Goal: Task Accomplishment & Management: Manage account settings

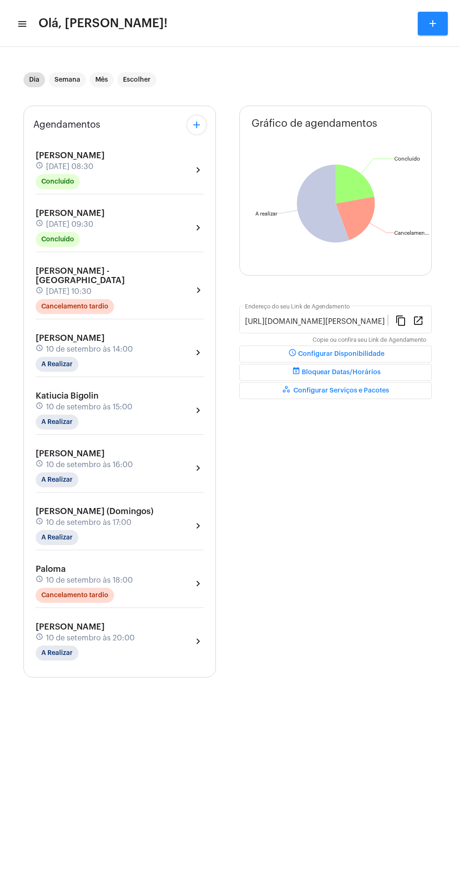
click at [455, 517] on div "Dia Semana Mês Escolher Agendamentos add [PERSON_NAME] schedule [DATE] 08:30 Co…" at bounding box center [230, 374] width 451 height 645
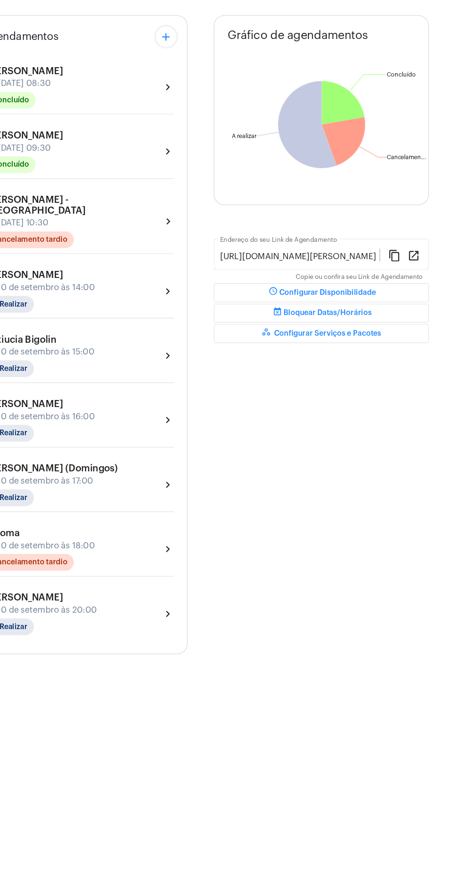
click at [452, 866] on mat-sidenav-content "menu Olá, [PERSON_NAME]! add Dia Semana Mês Escolher Agendamentos add [PERSON_N…" at bounding box center [230, 438] width 460 height 877
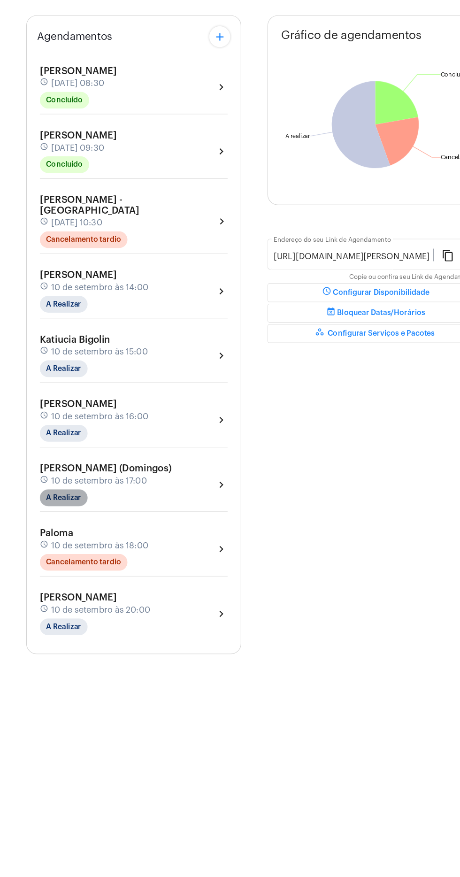
click at [51, 530] on mat-chip "A Realizar" at bounding box center [57, 537] width 43 height 15
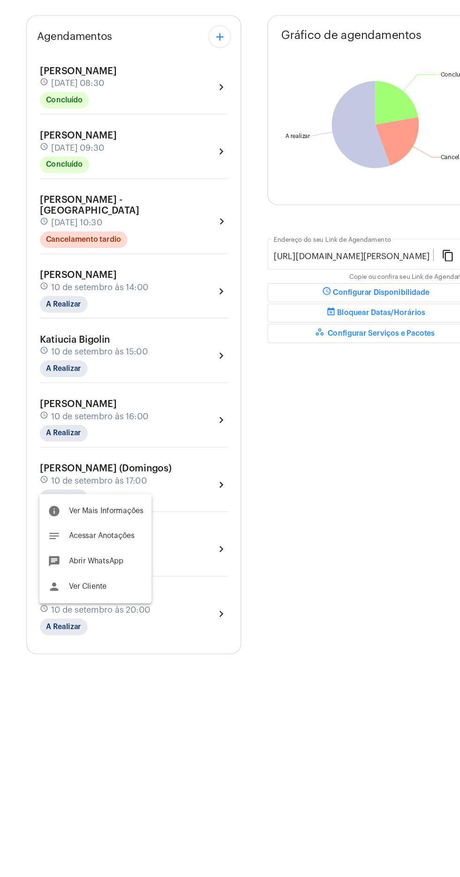
click at [60, 526] on div at bounding box center [230, 438] width 460 height 877
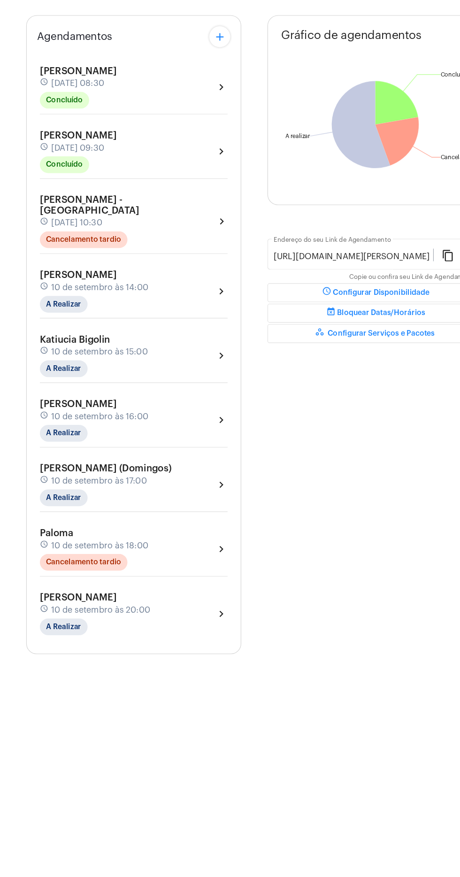
click at [73, 562] on div "Paloma schedule [DATE] 18:00 Cancelamento tardio chevron_right" at bounding box center [119, 586] width 173 height 48
click at [43, 530] on mat-chip "A Realizar" at bounding box center [57, 537] width 43 height 15
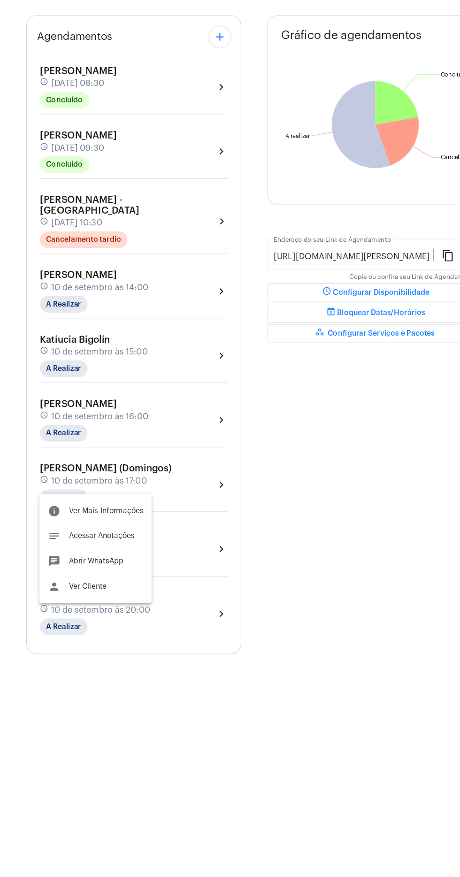
click at [69, 532] on div at bounding box center [230, 438] width 460 height 877
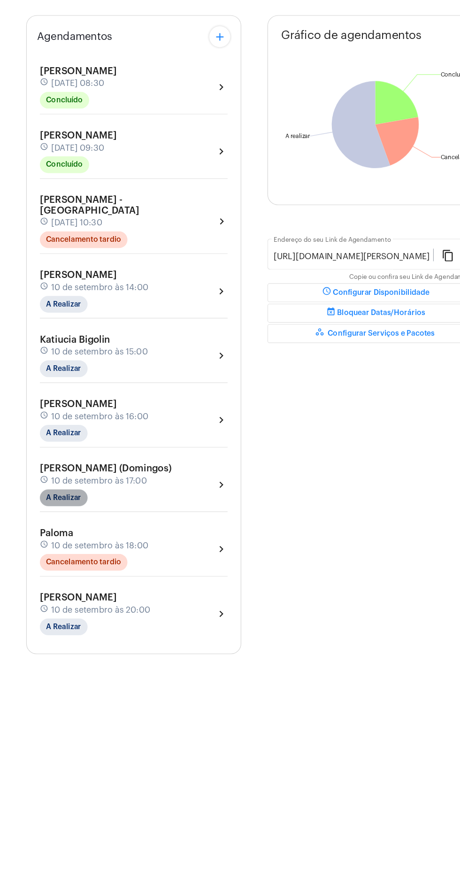
click at [56, 530] on mat-chip "A Realizar" at bounding box center [57, 537] width 43 height 15
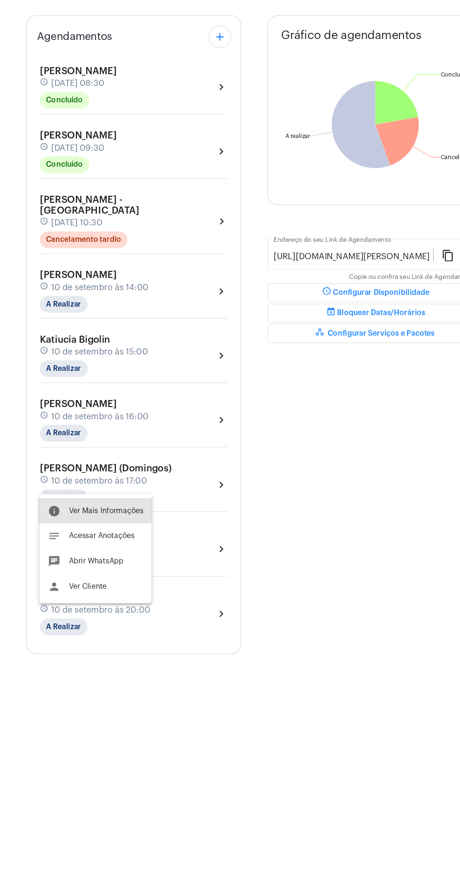
click at [79, 538] on button "info Ver Mais Informações" at bounding box center [85, 549] width 101 height 23
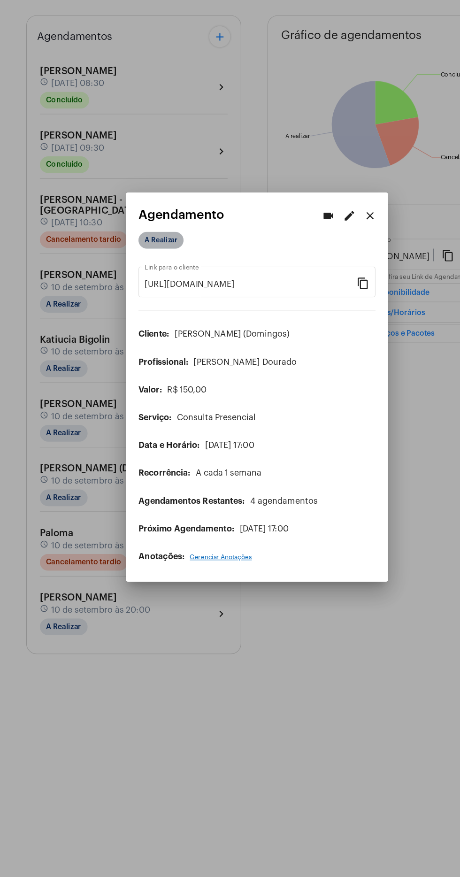
click at [136, 300] on mat-chip "A Realizar" at bounding box center [144, 307] width 40 height 15
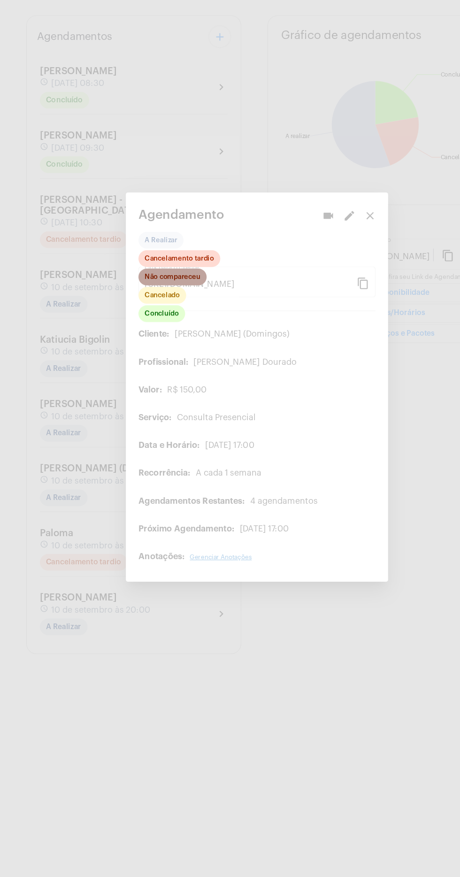
click at [136, 339] on mat-chip "Não compareceu" at bounding box center [154, 340] width 61 height 15
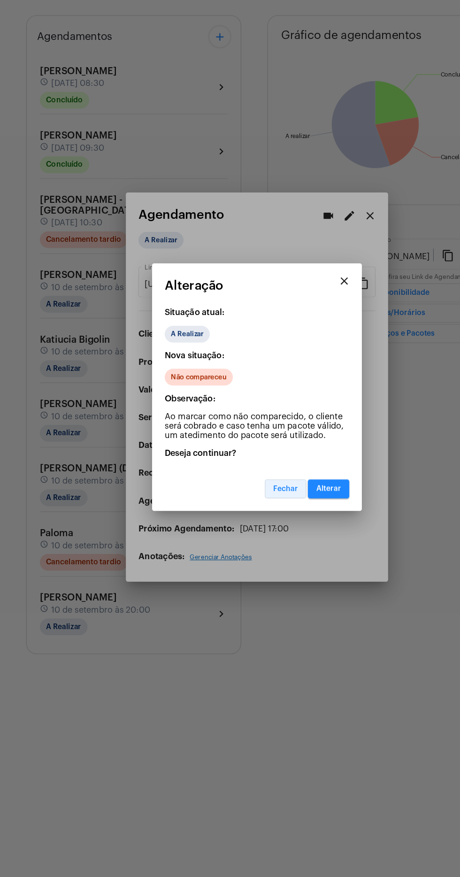
click at [239, 524] on button "Fechar" at bounding box center [255, 529] width 37 height 17
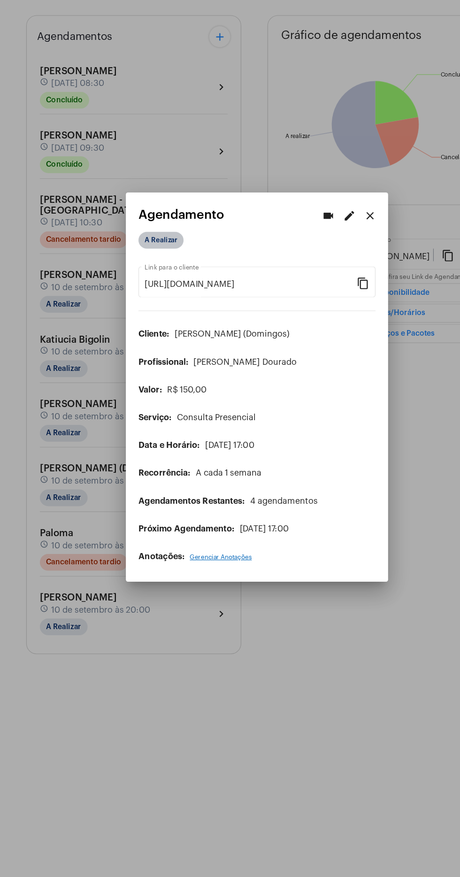
click at [130, 300] on mat-chip "A Realizar" at bounding box center [144, 307] width 40 height 15
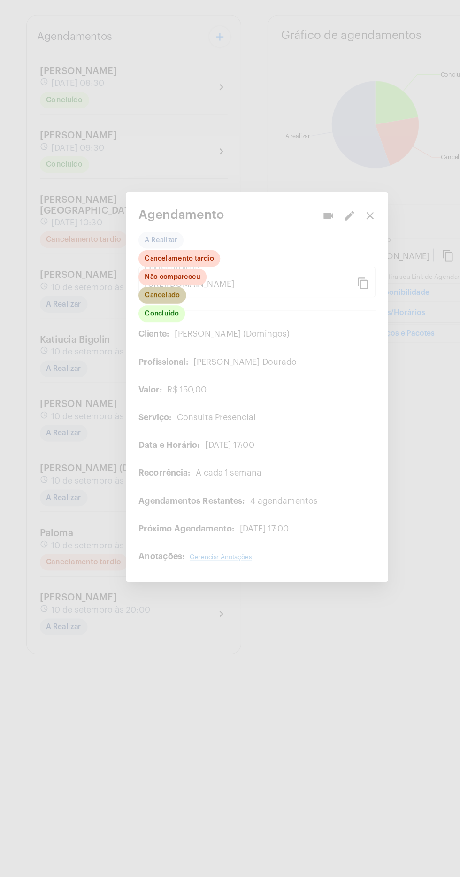
click at [141, 349] on mat-chip "Cancelado" at bounding box center [145, 356] width 43 height 15
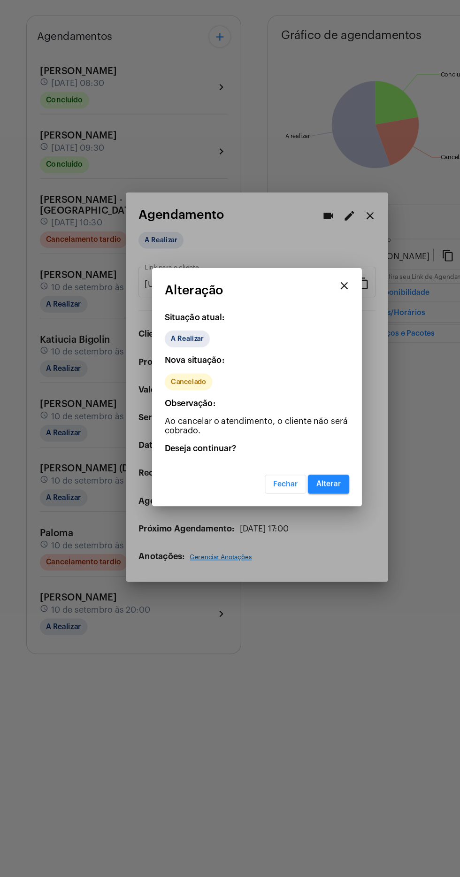
click at [292, 522] on span "Alterar" at bounding box center [294, 525] width 22 height 7
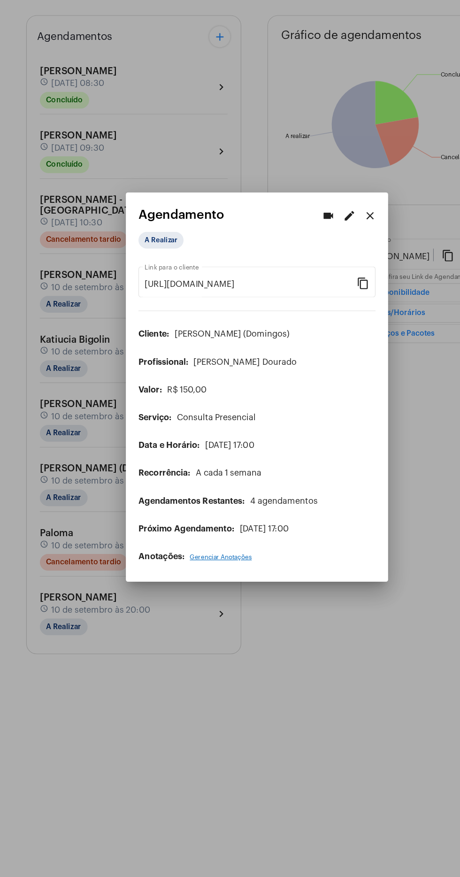
click at [203, 773] on div at bounding box center [230, 438] width 460 height 877
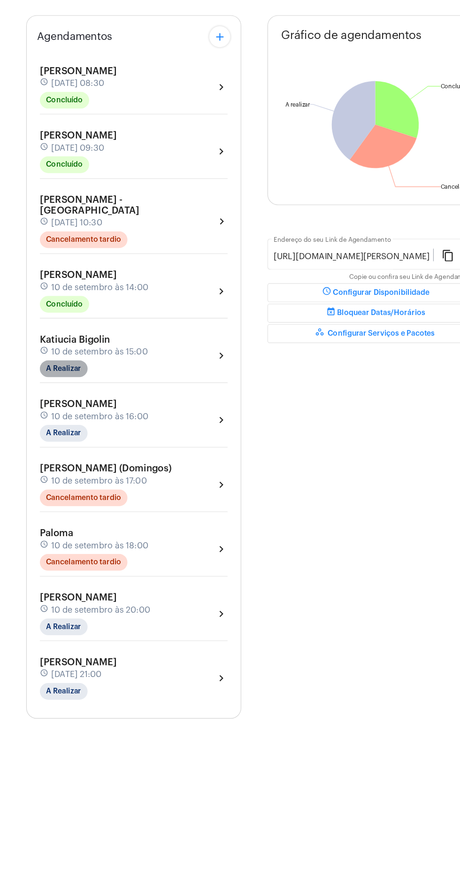
click at [54, 415] on mat-chip "A Realizar" at bounding box center [57, 422] width 43 height 15
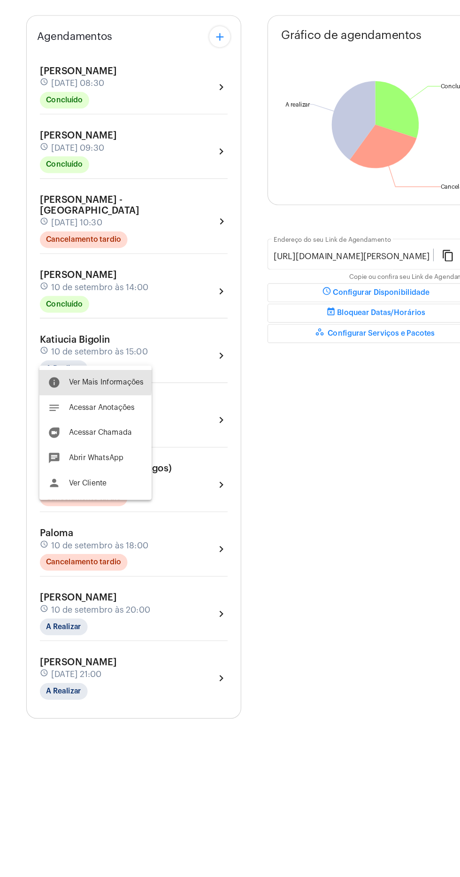
click at [67, 432] on span "Ver Mais Informações" at bounding box center [95, 434] width 67 height 7
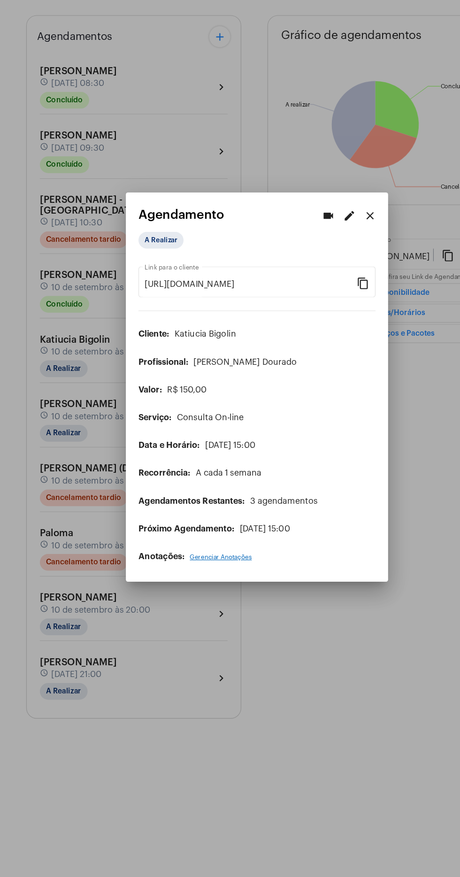
click at [124, 298] on div "A Realizar" at bounding box center [171, 307] width 98 height 19
click at [155, 300] on mat-chip "A Realizar" at bounding box center [144, 307] width 40 height 15
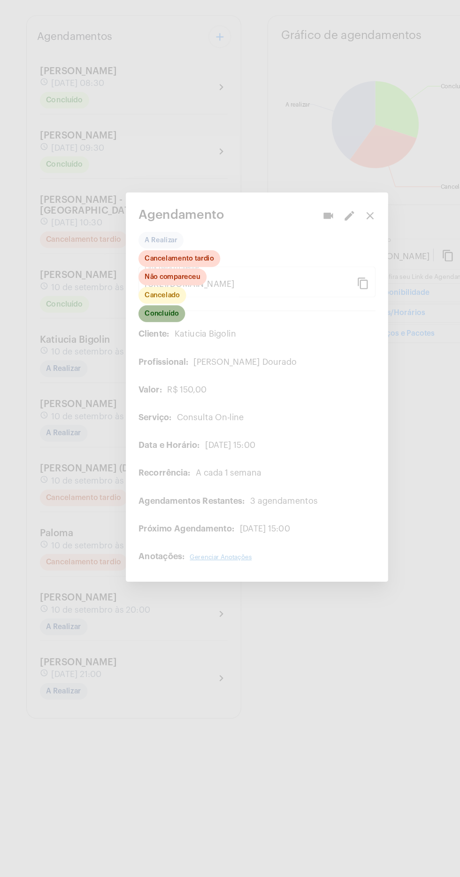
click at [139, 367] on mat-chip "Concluído" at bounding box center [145, 372] width 42 height 15
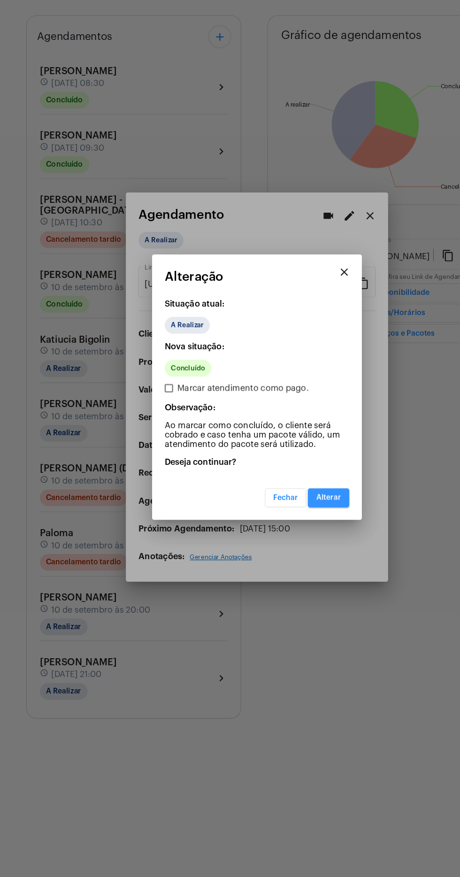
click at [292, 534] on span "Alterar" at bounding box center [294, 537] width 22 height 7
